Goal: Use online tool/utility: Utilize a website feature to perform a specific function

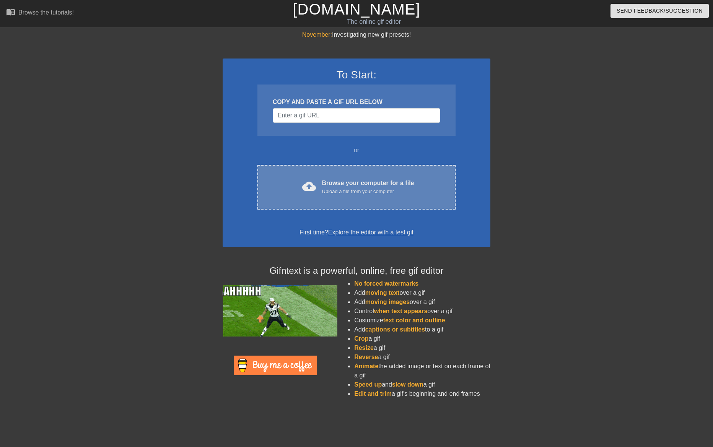
click at [327, 182] on div "Browse your computer for a file Upload a file from your computer" at bounding box center [368, 187] width 92 height 17
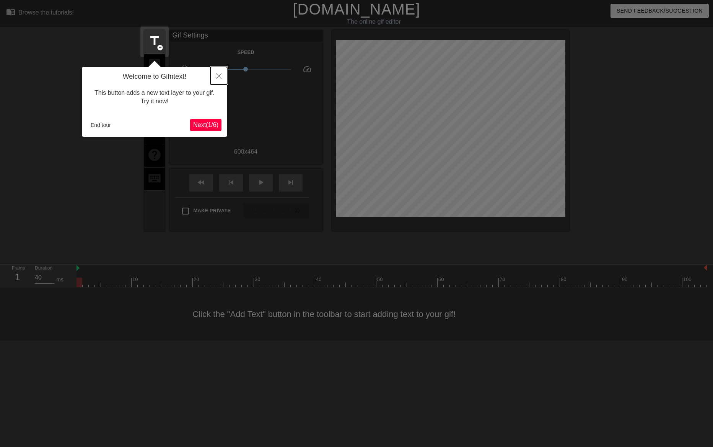
click at [218, 73] on button "Close" at bounding box center [218, 76] width 17 height 18
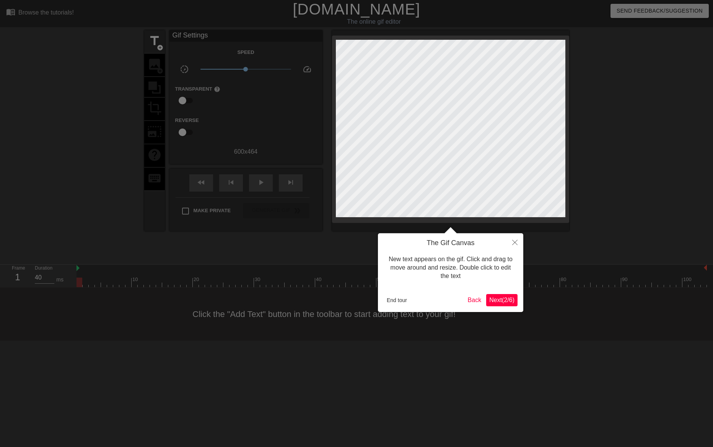
click at [511, 299] on span "Next ( 2 / 6 )" at bounding box center [501, 300] width 25 height 7
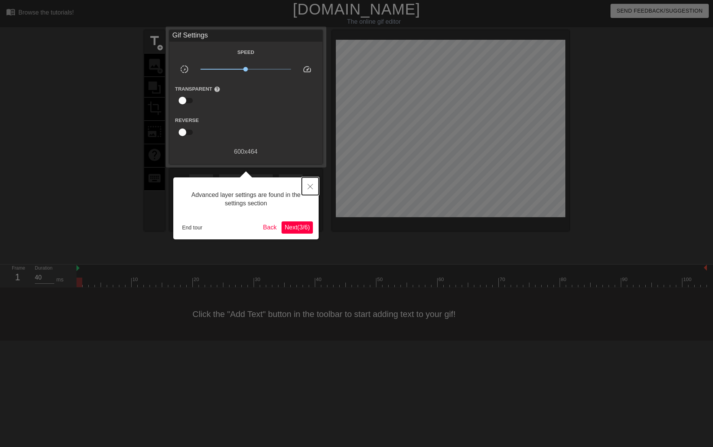
click at [311, 187] on icon "Close" at bounding box center [310, 186] width 5 height 5
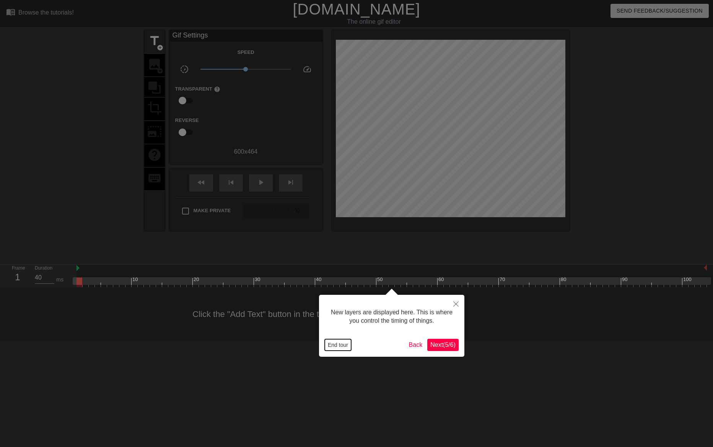
click at [339, 345] on button "End tour" at bounding box center [338, 344] width 26 height 11
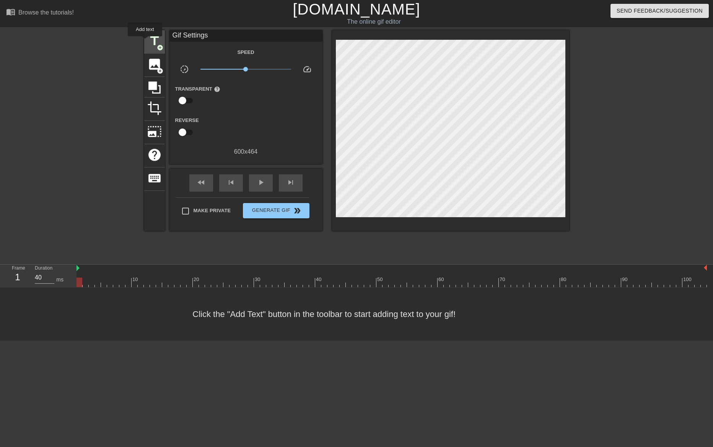
click at [155, 38] on span "title" at bounding box center [154, 41] width 15 height 15
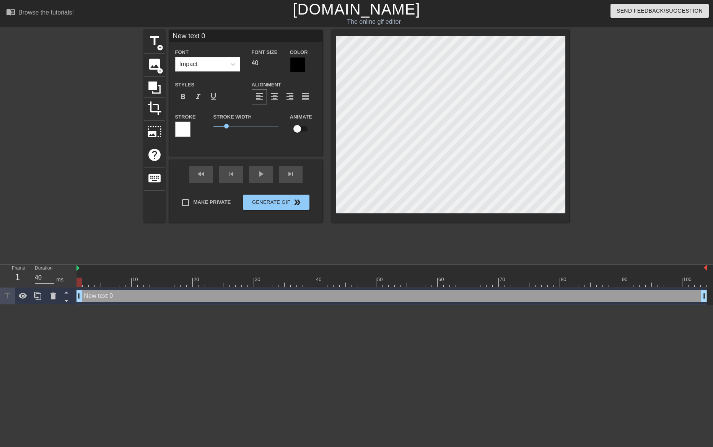
scroll to position [1, 1]
type input "text 0"
type textarea "text 0"
type input "text 0"
type textarea "text 0"
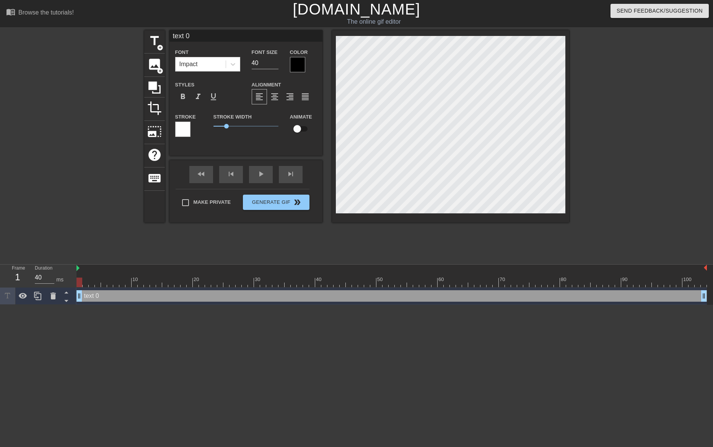
type input "ext 0"
type textarea "ext 0"
type input "xt 0"
type textarea "xt 0"
type input "t 0"
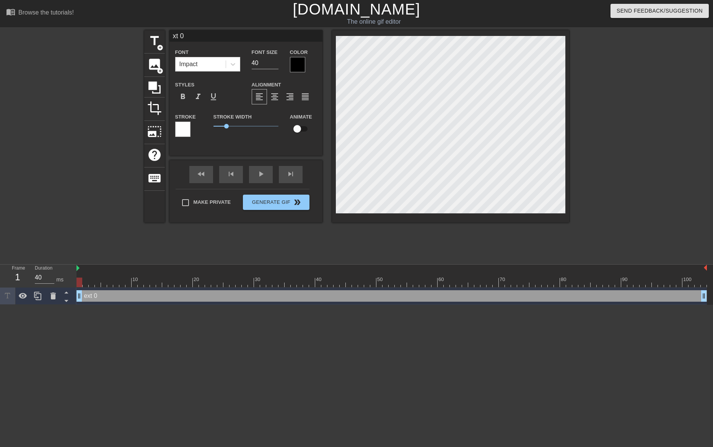
type textarea "t 0"
type input "0"
type textarea "0"
type input "0"
type textarea "0"
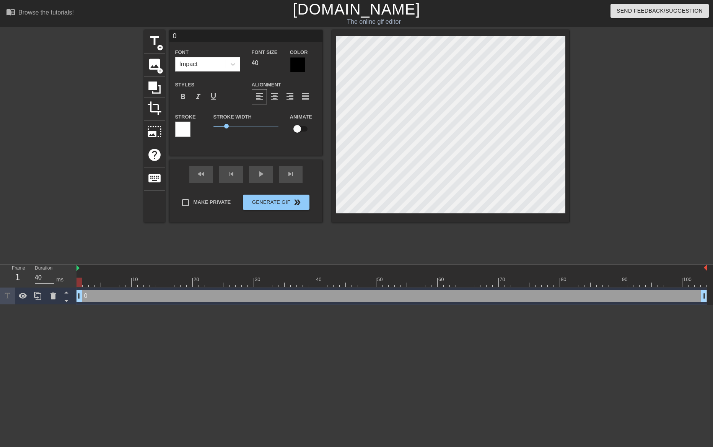
scroll to position [1, 1]
type input "E"
type textarea "E"
type input "EP"
type textarea "EP"
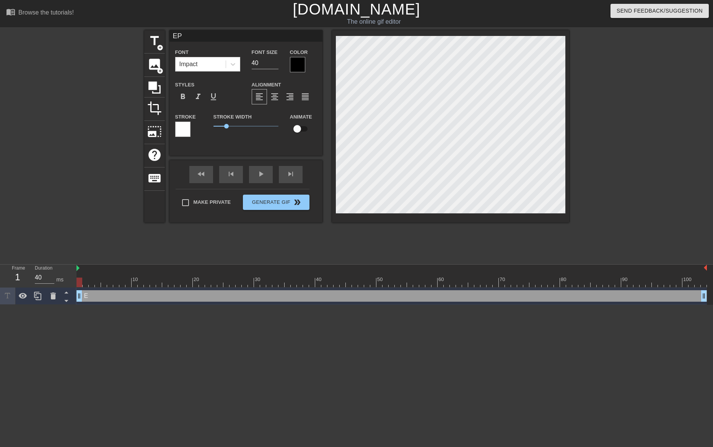
type input "EPM"
type textarea "EPM"
click at [300, 130] on input "checkbox" at bounding box center [297, 129] width 44 height 15
click at [306, 126] on input "checkbox" at bounding box center [305, 129] width 44 height 15
checkbox input "false"
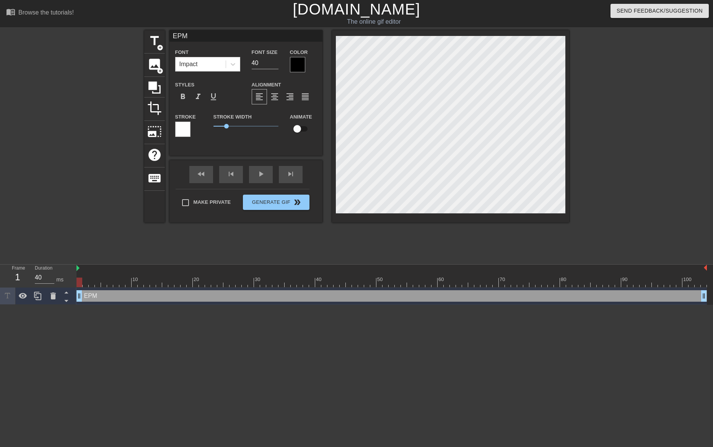
click at [181, 129] on div at bounding box center [182, 129] width 15 height 15
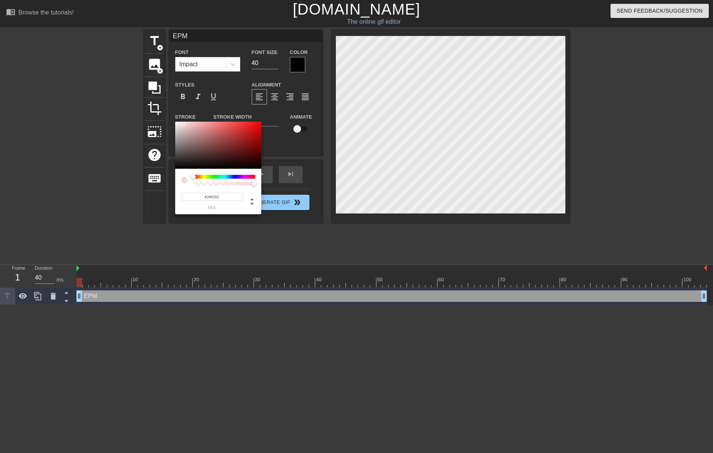
type input "#000000"
drag, startPoint x: 191, startPoint y: 136, endPoint x: 281, endPoint y: 177, distance: 99.6
click at [281, 177] on div "#000000 hex" at bounding box center [356, 226] width 713 height 453
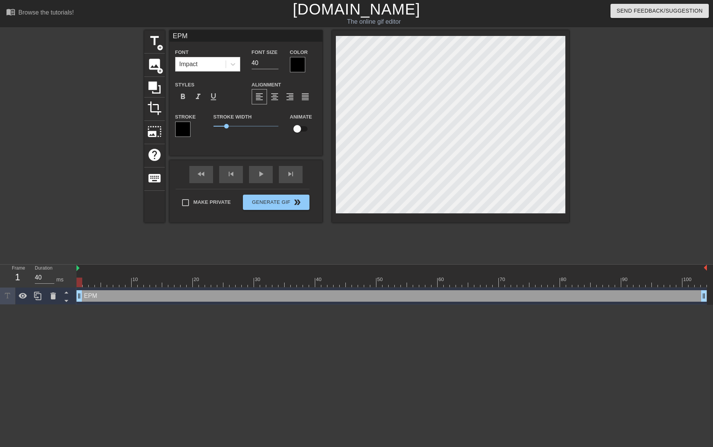
click at [296, 65] on div at bounding box center [297, 64] width 15 height 15
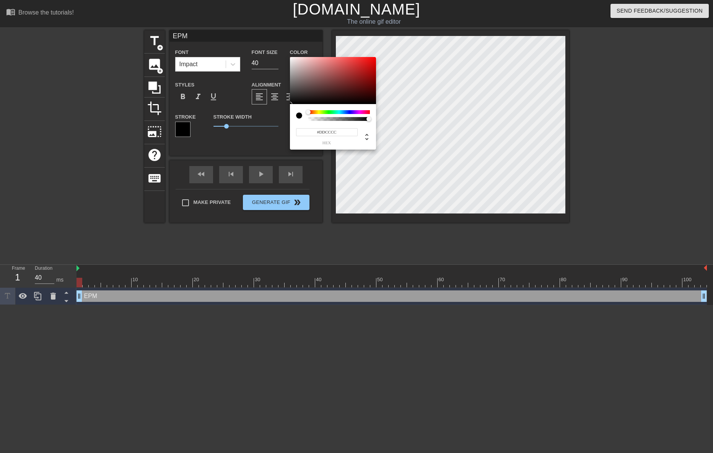
type input "#FFFFFF"
drag, startPoint x: 304, startPoint y: 73, endPoint x: 280, endPoint y: 42, distance: 39.3
click at [280, 42] on div "#FFFFFF hex" at bounding box center [356, 226] width 713 height 453
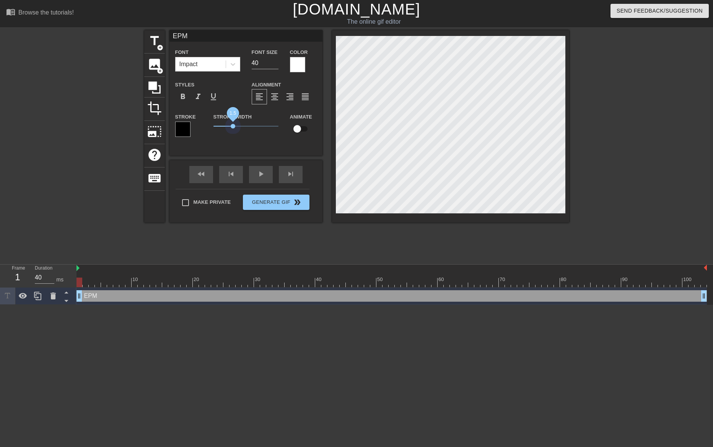
drag, startPoint x: 226, startPoint y: 124, endPoint x: 233, endPoint y: 122, distance: 6.7
click at [233, 124] on span "1.5" at bounding box center [233, 126] width 5 height 5
click at [225, 137] on div "Stroke Width 1.5" at bounding box center [246, 128] width 77 height 32
click at [298, 127] on input "checkbox" at bounding box center [297, 129] width 44 height 15
checkbox input "true"
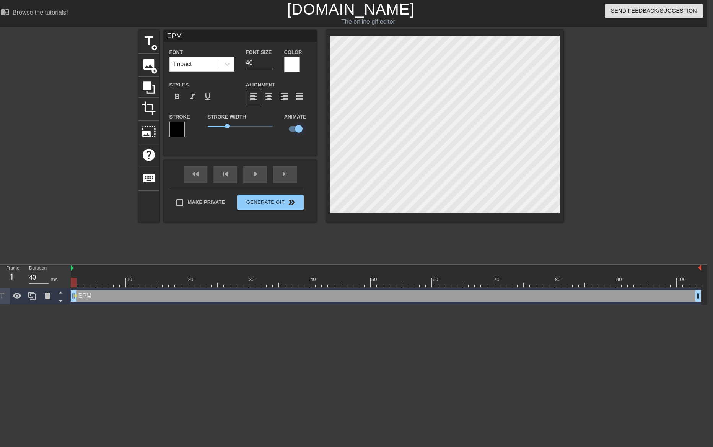
scroll to position [0, 0]
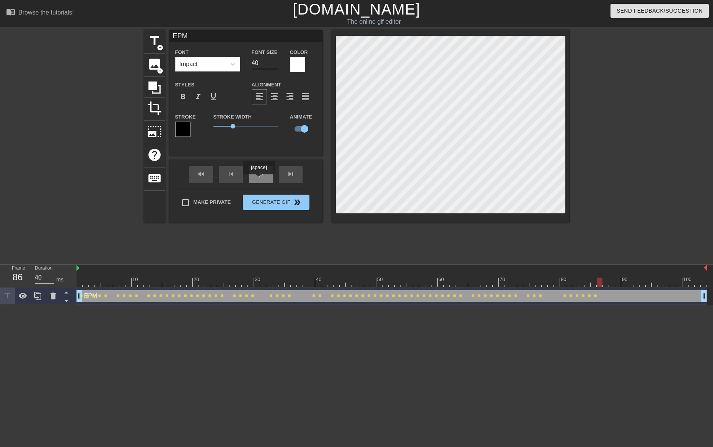
click at [258, 178] on span "play_arrow" at bounding box center [260, 173] width 9 height 9
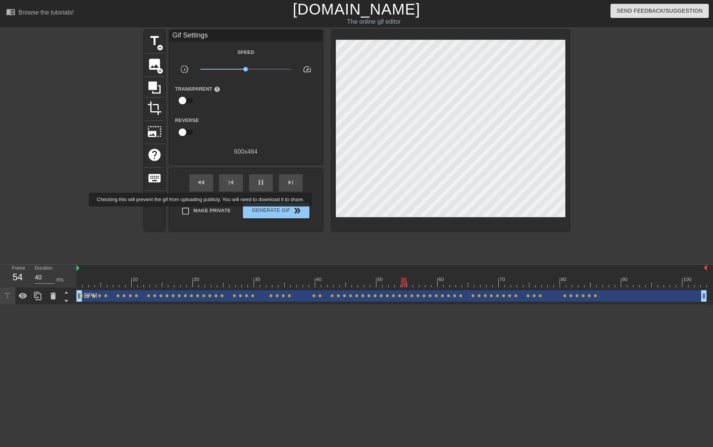
click at [202, 212] on span "Make Private" at bounding box center [212, 211] width 37 height 8
click at [194, 212] on input "Make Private" at bounding box center [186, 211] width 16 height 16
checkbox input "true"
click at [261, 209] on span "Generate Gif double_arrow" at bounding box center [276, 210] width 60 height 9
